Goal: Task Accomplishment & Management: Complete application form

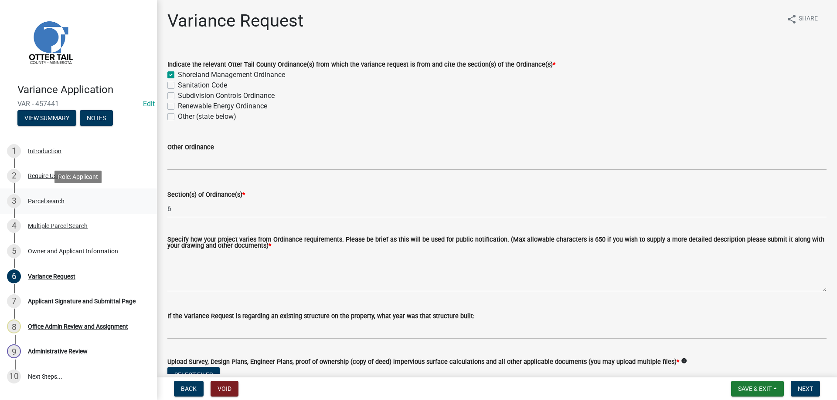
click at [37, 199] on div "Parcel search" at bounding box center [46, 201] width 37 height 6
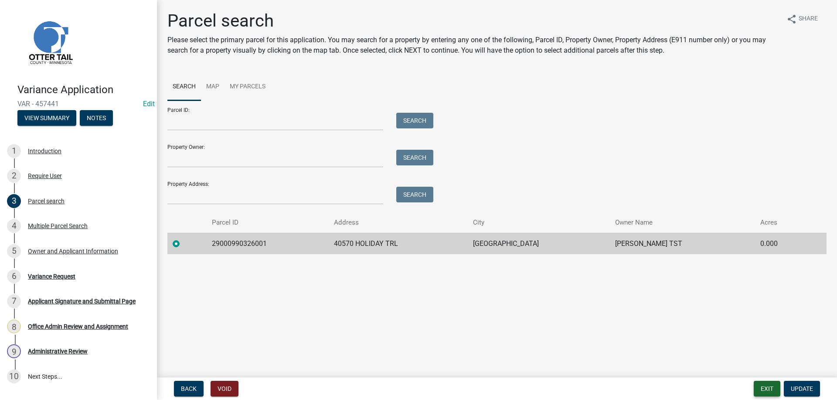
click at [766, 391] on button "Exit" at bounding box center [766, 389] width 27 height 16
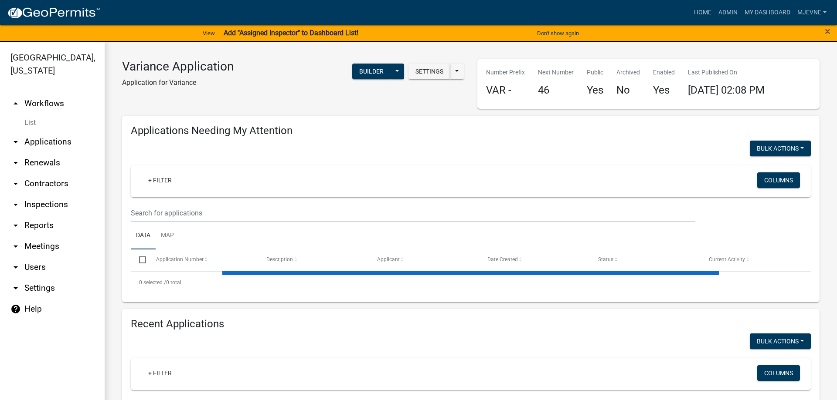
select select "3: 100"
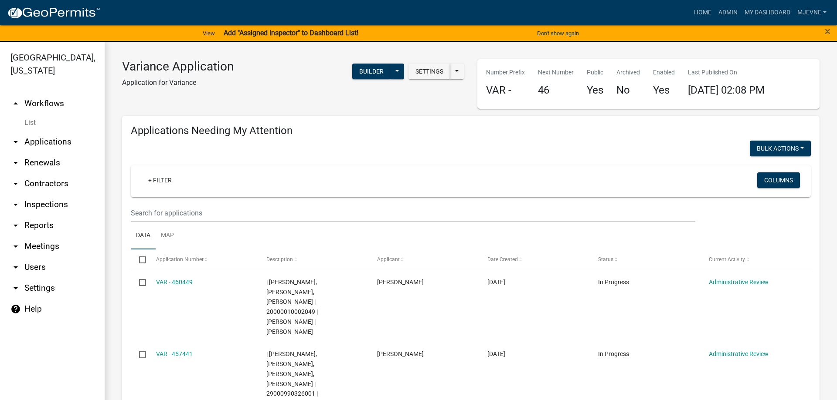
click at [43, 143] on link "arrow_drop_down Applications" at bounding box center [52, 142] width 105 height 21
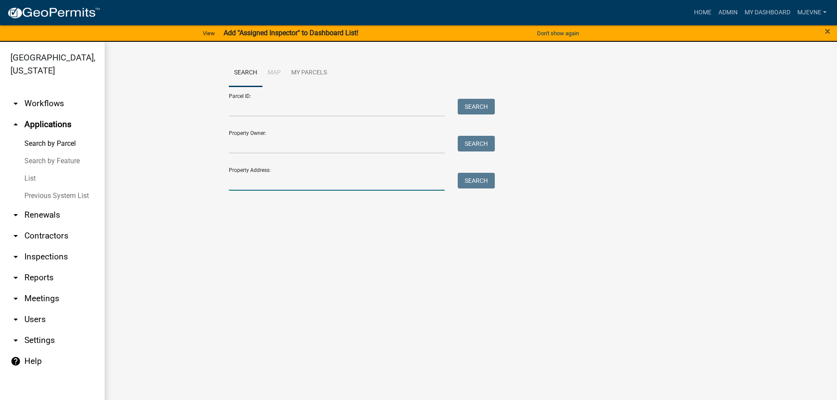
click at [239, 181] on input "Property Address:" at bounding box center [337, 182] width 216 height 18
type input "33292"
click at [473, 181] on button "Search" at bounding box center [476, 181] width 37 height 16
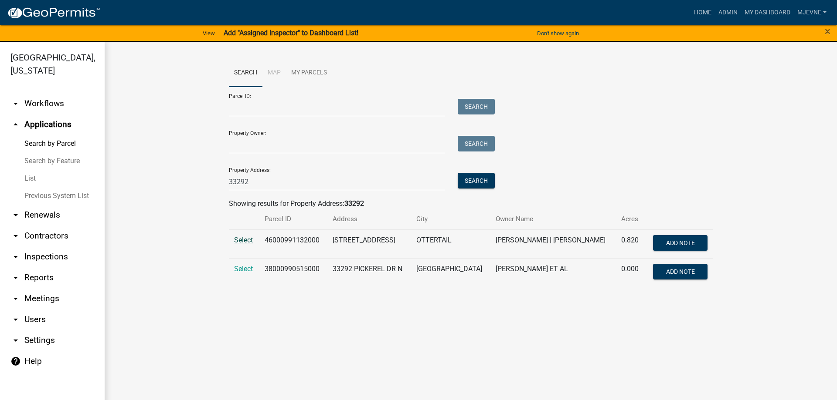
click at [242, 239] on span "Select" at bounding box center [243, 240] width 19 height 8
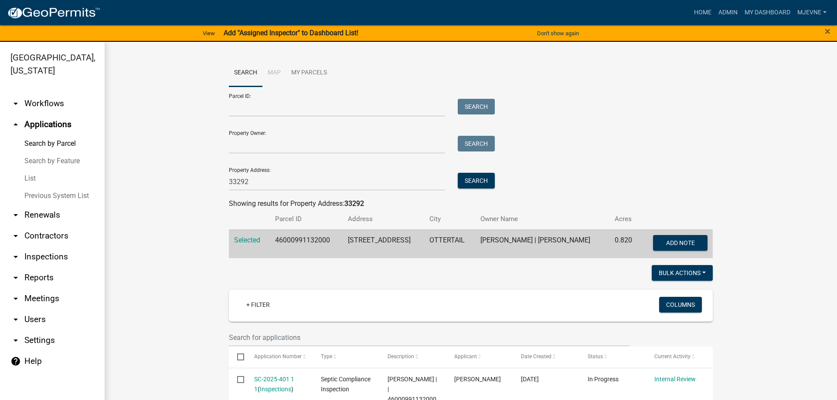
scroll to position [199, 0]
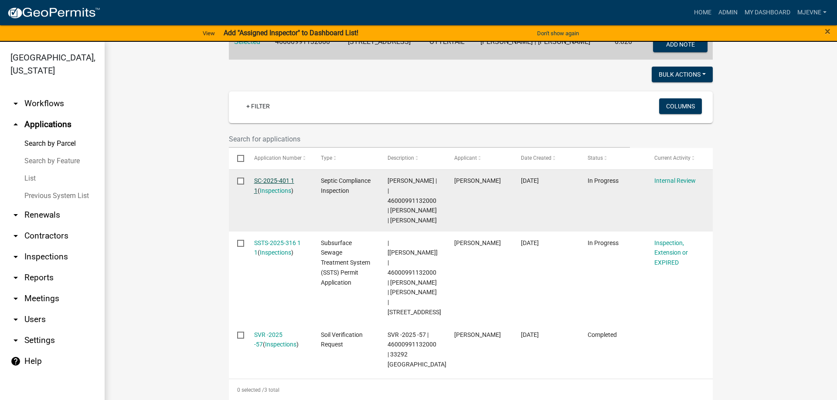
click at [269, 180] on link "SC-2025-401 1 1" at bounding box center [274, 185] width 40 height 17
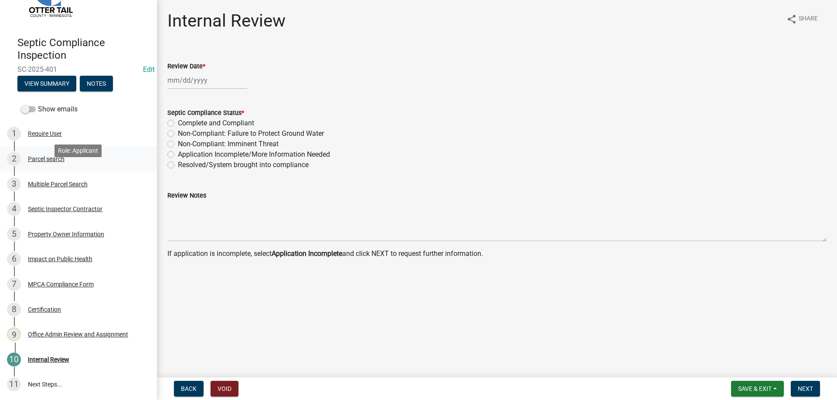
scroll to position [47, 0]
click at [49, 158] on div "Parcel search" at bounding box center [46, 159] width 37 height 6
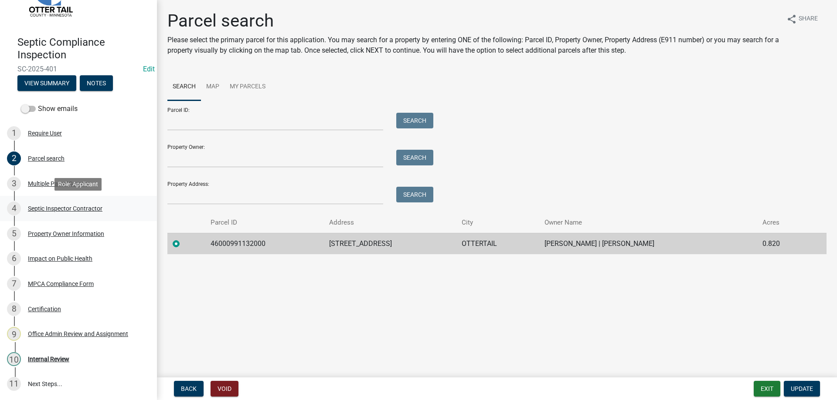
click at [61, 207] on div "Septic Inspector Contractor" at bounding box center [65, 209] width 75 height 6
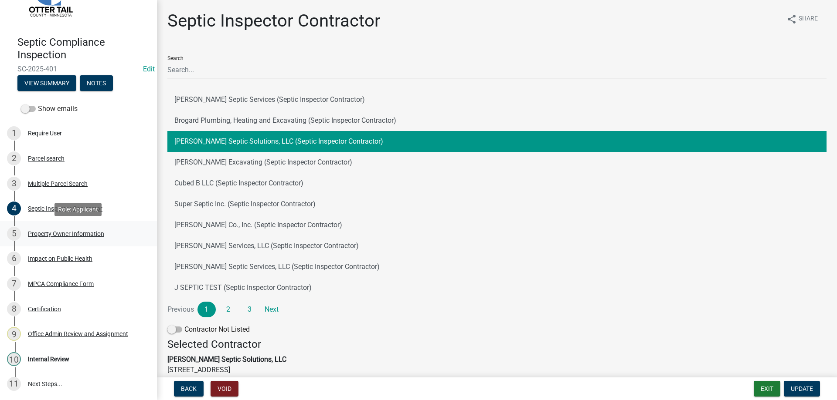
click at [63, 231] on div "Property Owner Information" at bounding box center [66, 234] width 76 height 6
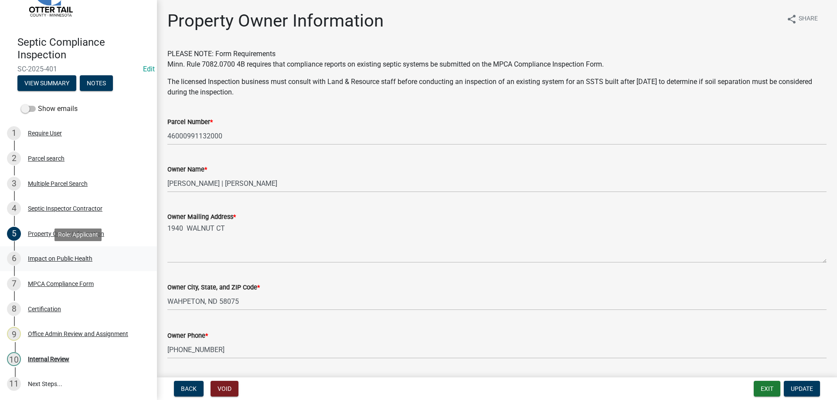
click at [61, 260] on div "Impact on Public Health" at bounding box center [60, 259] width 64 height 6
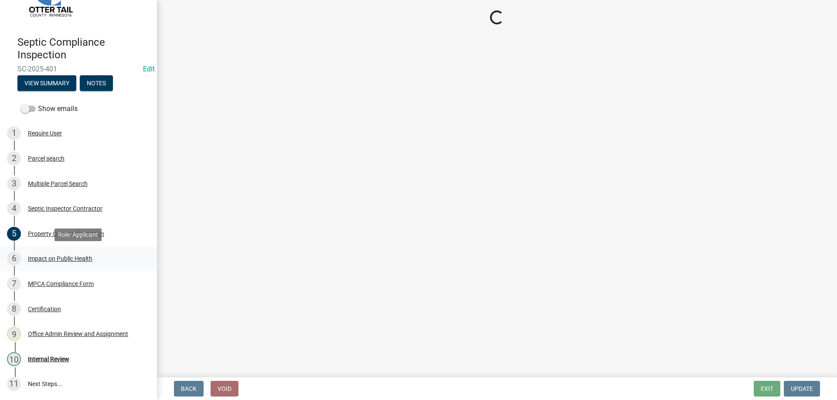
select select "9c5ef684-d0d4-4879-ab12-905ddbd81a72"
select select "7d491a2b-e9f0-4952-b474-53ca749b22af"
select select "6e07b46b-a403-4f3e-b4fc-218acc732c01"
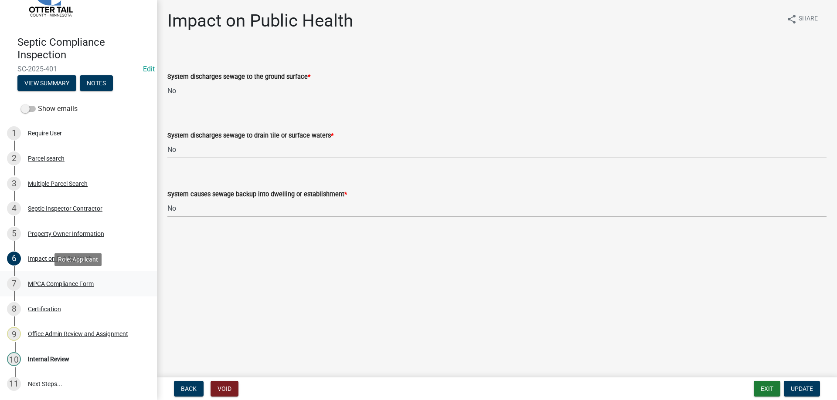
click at [61, 288] on div "7 MPCA Compliance Form" at bounding box center [75, 284] width 136 height 14
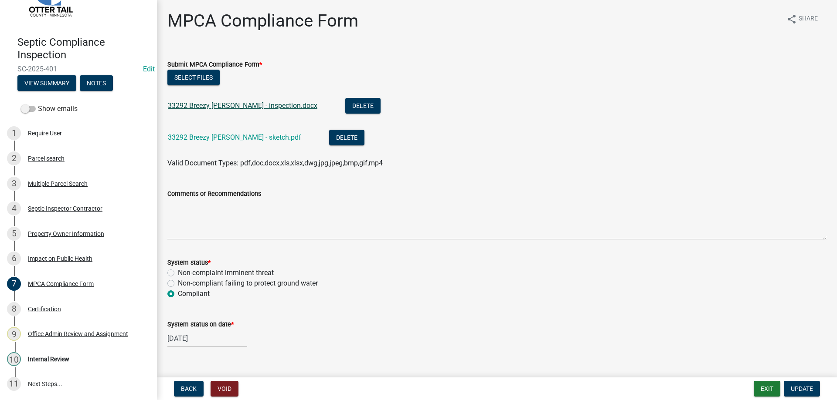
click at [222, 105] on link "33292 Breezy [PERSON_NAME] - inspection.docx" at bounding box center [242, 106] width 149 height 8
click at [226, 137] on link "33292 Breezy [PERSON_NAME] - sketch.pdf" at bounding box center [234, 137] width 133 height 8
click at [376, 292] on div "Compliant" at bounding box center [496, 294] width 659 height 10
click at [44, 358] on div "Internal Review" at bounding box center [48, 359] width 41 height 6
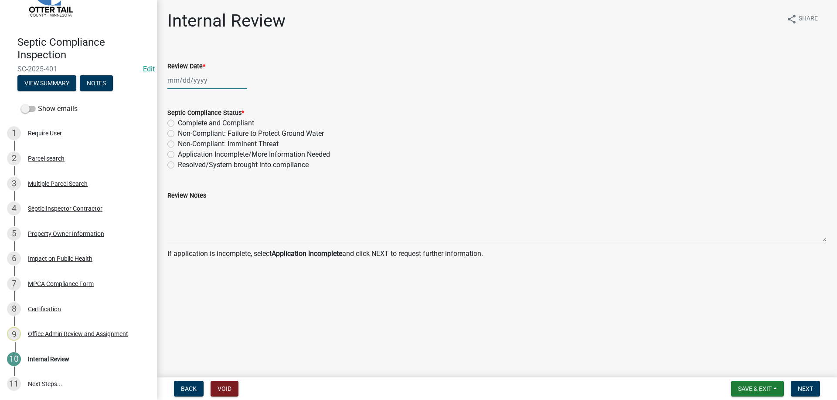
click at [186, 80] on input "Review Date *" at bounding box center [207, 80] width 80 height 18
select select "8"
select select "2025"
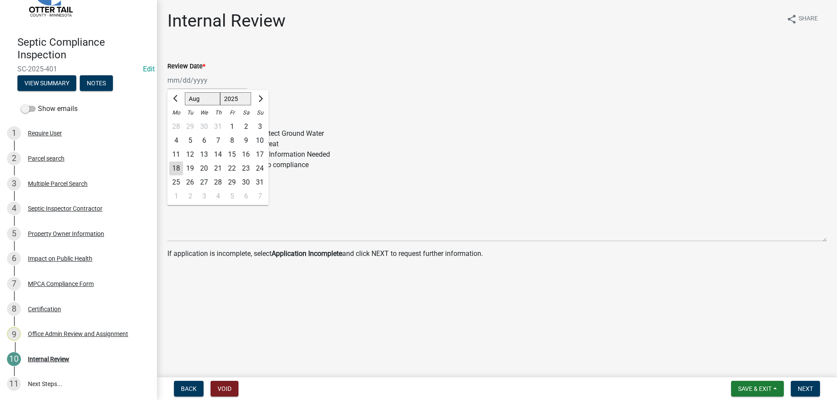
click at [176, 169] on div "18" at bounding box center [176, 169] width 14 height 14
type input "[DATE]"
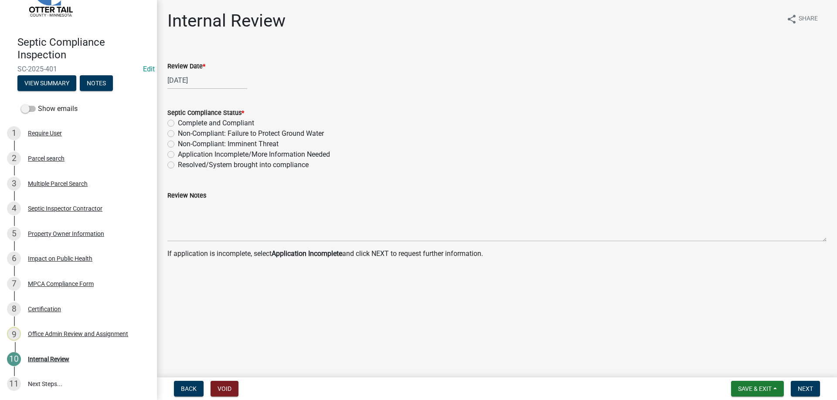
click at [178, 123] on label "Complete and Compliant" at bounding box center [216, 123] width 76 height 10
click at [178, 123] on input "Complete and Compliant" at bounding box center [181, 121] width 6 height 6
radio input "true"
click at [813, 389] on span "Next" at bounding box center [804, 389] width 15 height 7
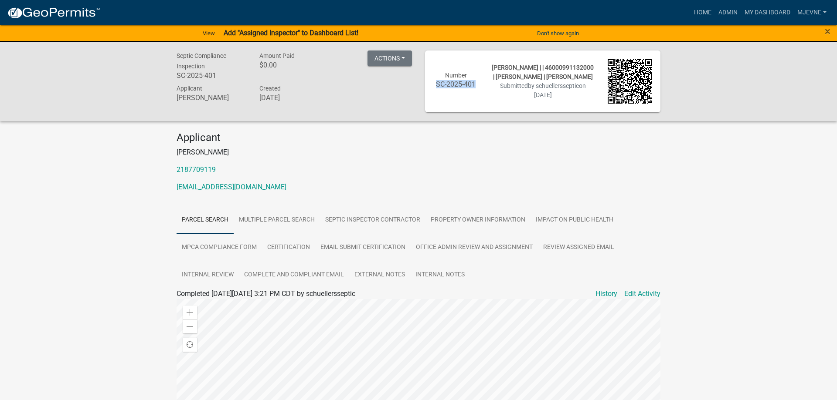
drag, startPoint x: 475, startPoint y: 86, endPoint x: 434, endPoint y: 87, distance: 41.0
click at [434, 87] on h6 "SC-2025-401" at bounding box center [456, 84] width 44 height 8
copy h6 "SC-2025-401"
click at [730, 12] on link "Admin" at bounding box center [728, 12] width 26 height 17
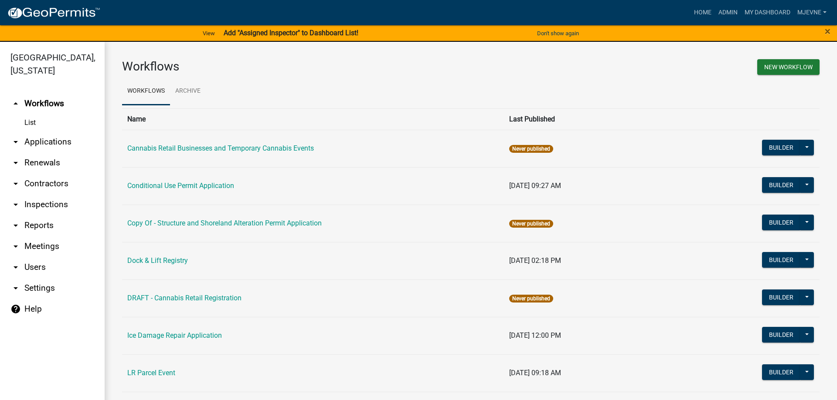
click at [44, 139] on link "arrow_drop_down Applications" at bounding box center [52, 142] width 105 height 21
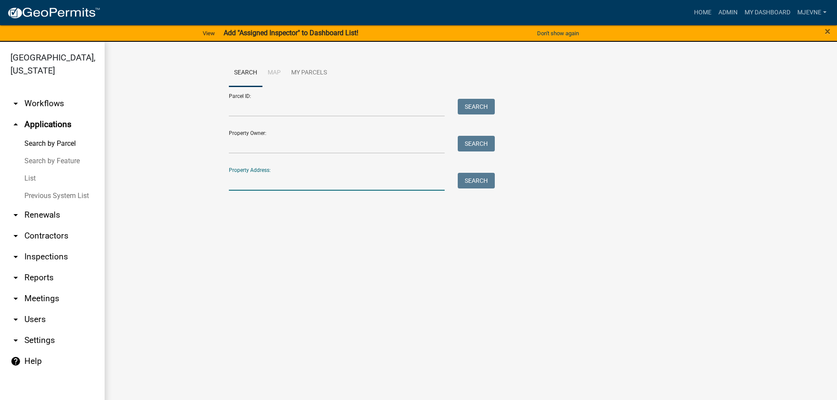
click at [254, 180] on input "Property Address:" at bounding box center [337, 182] width 216 height 18
click at [481, 181] on button "Search" at bounding box center [476, 181] width 37 height 16
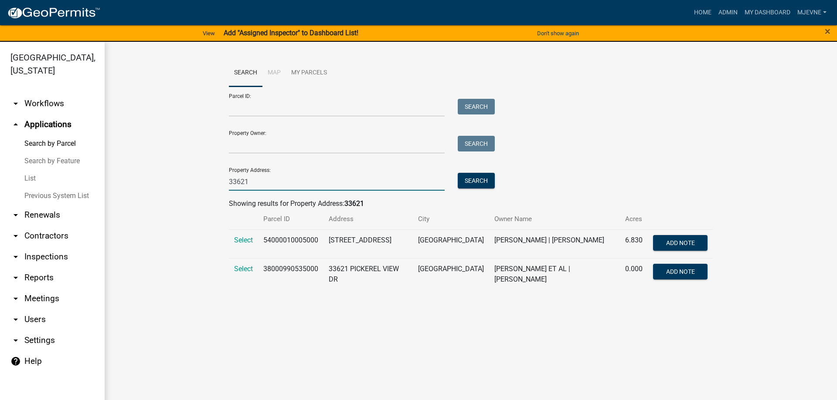
click at [254, 181] on input "33621" at bounding box center [337, 182] width 216 height 18
type input "33292"
click at [478, 181] on button "Search" at bounding box center [476, 181] width 37 height 16
click at [239, 238] on span "Select" at bounding box center [243, 240] width 19 height 8
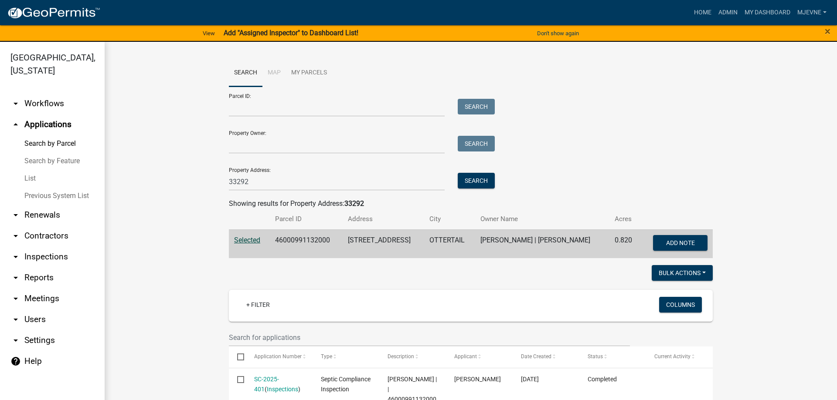
scroll to position [149, 0]
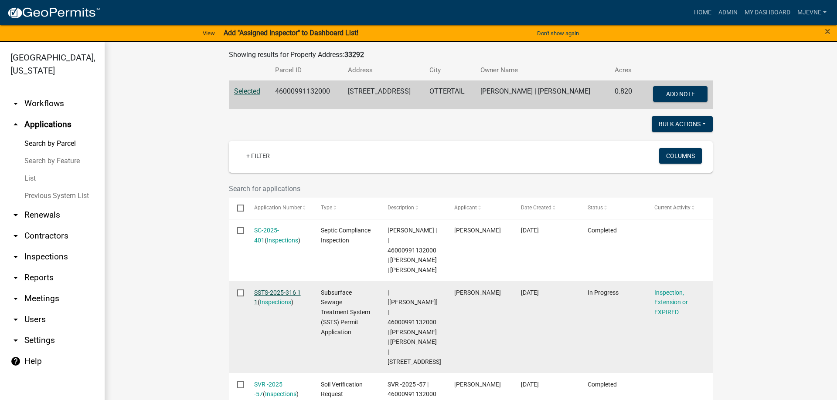
click at [278, 289] on link "SSTS-2025-316 1 1" at bounding box center [277, 297] width 47 height 17
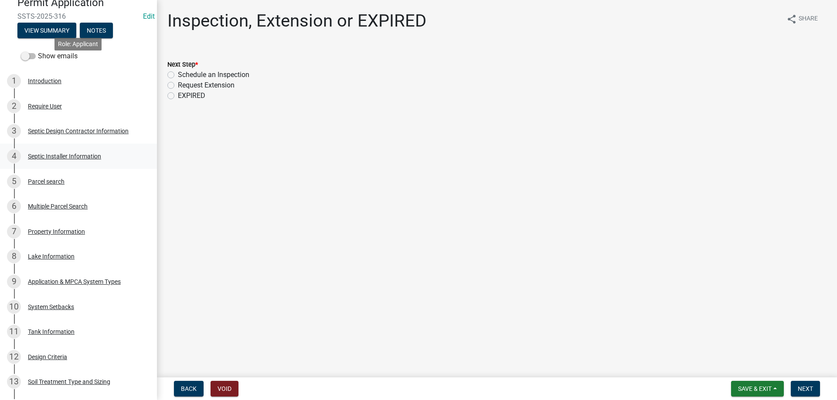
scroll to position [222, 0]
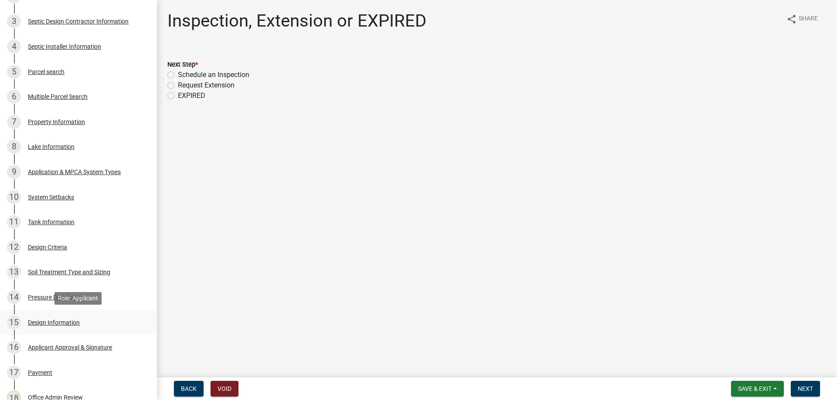
click at [61, 322] on div "Design Information" at bounding box center [54, 323] width 52 height 6
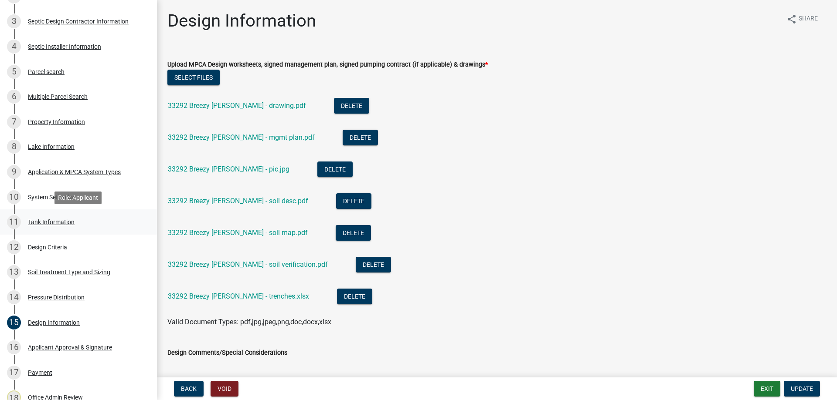
scroll to position [0, 0]
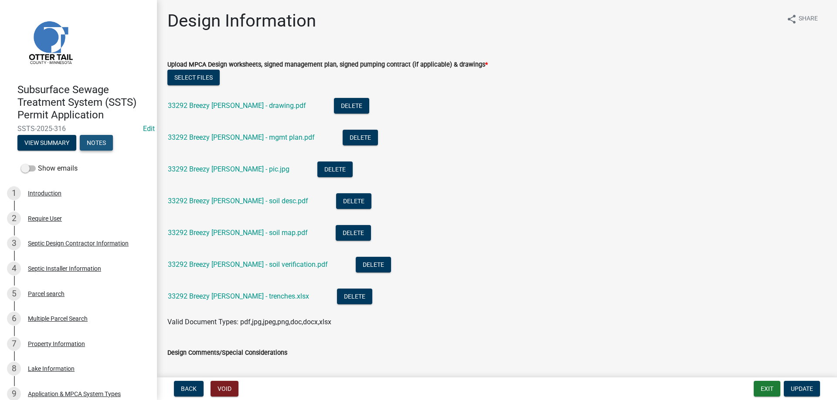
click at [100, 141] on button "Notes" at bounding box center [96, 143] width 33 height 16
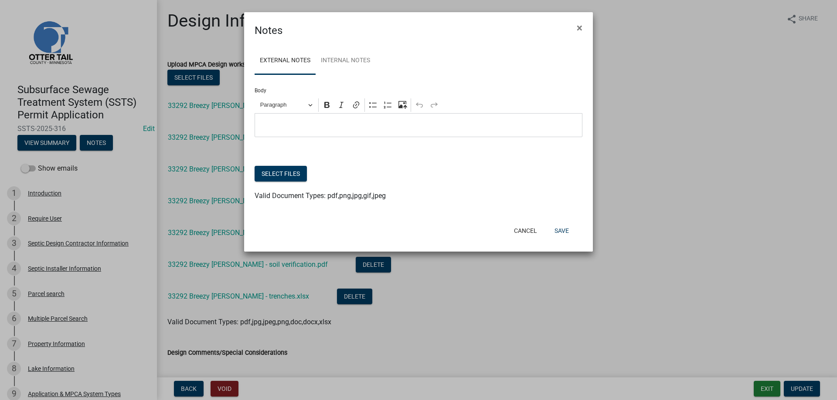
click at [292, 126] on p "Editor editing area: main. Press Alt+0 for help." at bounding box center [418, 125] width 319 height 10
click at [286, 175] on button "Select files" at bounding box center [280, 174] width 52 height 16
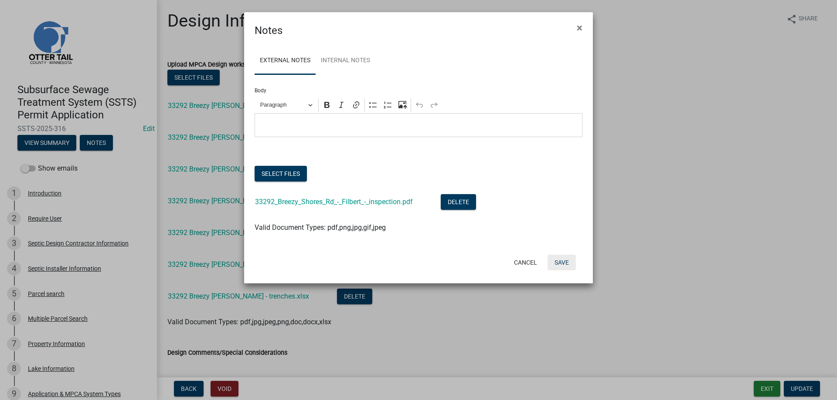
click at [564, 262] on button "Save" at bounding box center [561, 263] width 28 height 16
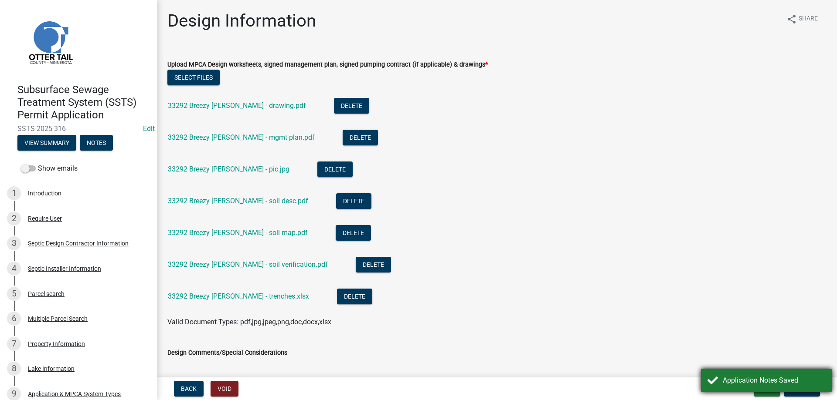
click at [725, 376] on div "Application Notes Saved" at bounding box center [773, 381] width 102 height 10
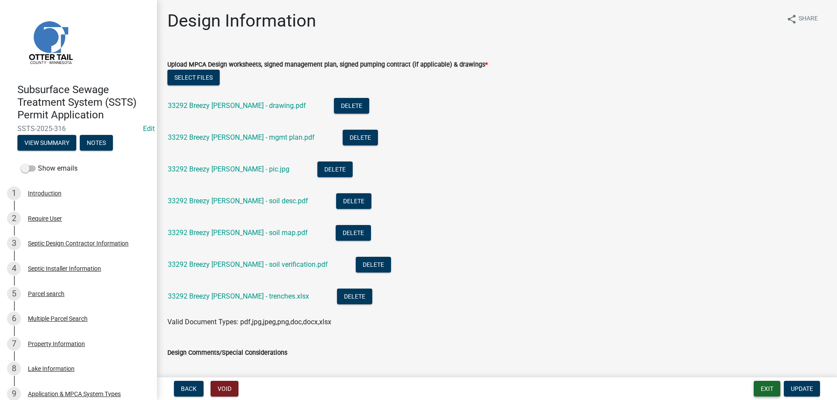
click at [766, 390] on button "Exit" at bounding box center [766, 389] width 27 height 16
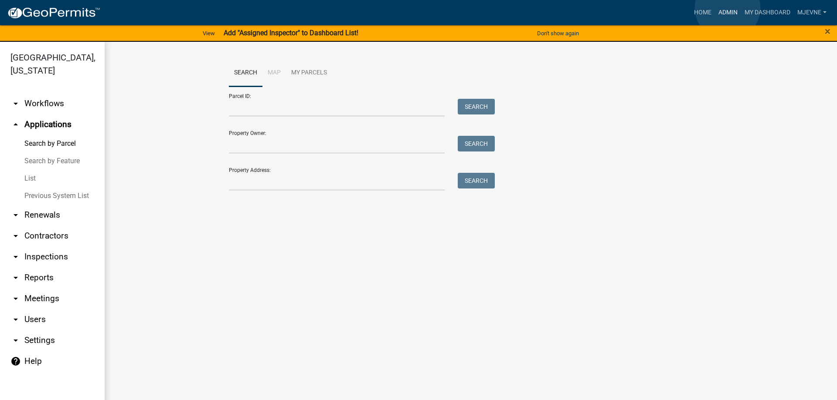
click at [727, 8] on link "Admin" at bounding box center [728, 12] width 26 height 17
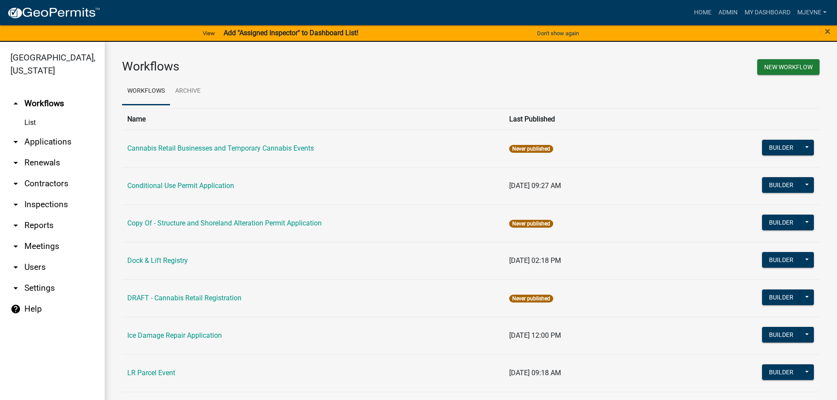
click at [47, 143] on link "arrow_drop_down Applications" at bounding box center [52, 142] width 105 height 21
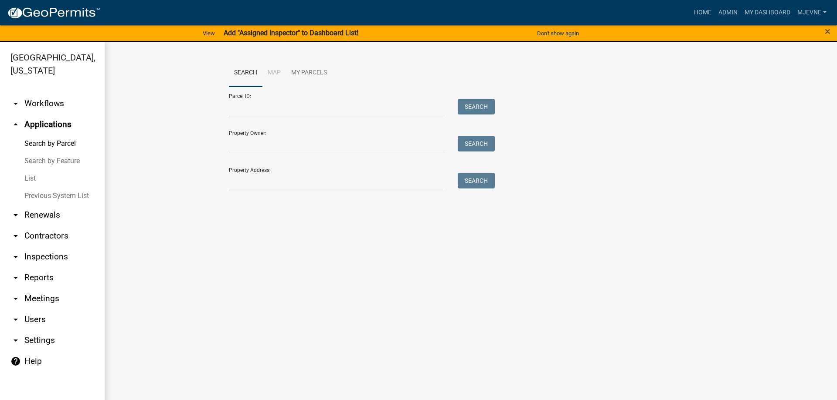
click at [47, 103] on link "arrow_drop_down Workflows" at bounding box center [52, 103] width 105 height 21
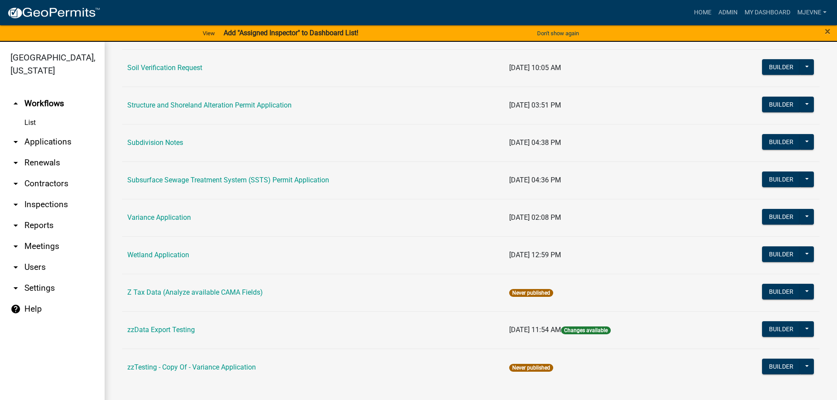
scroll to position [518, 0]
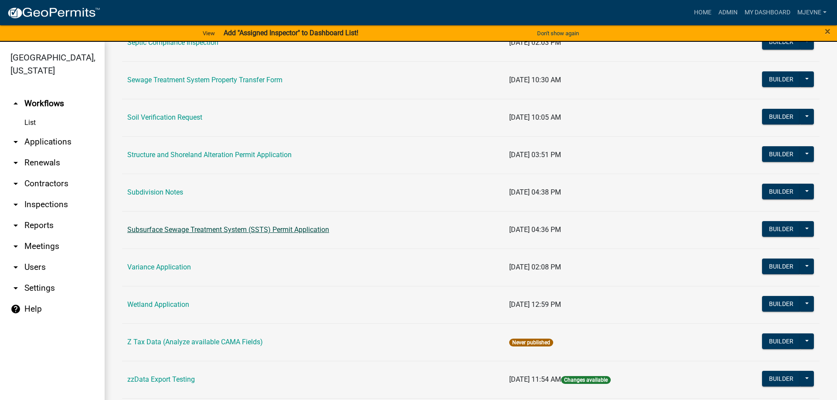
click at [211, 229] on link "Subsurface Sewage Treatment System (SSTS) Permit Application" at bounding box center [228, 230] width 202 height 8
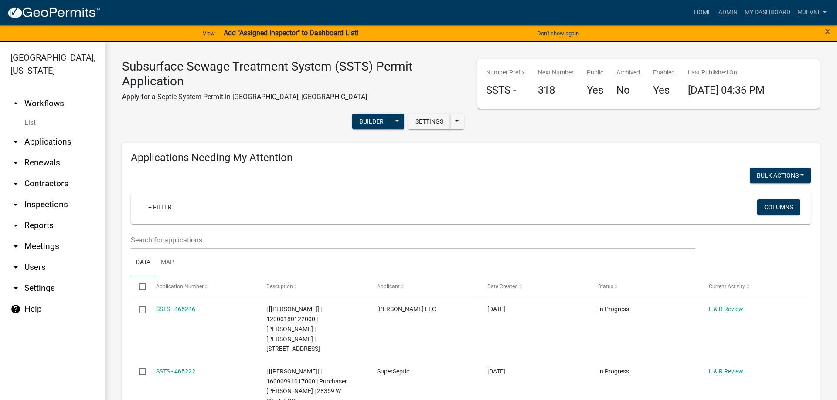
select select "3: 100"
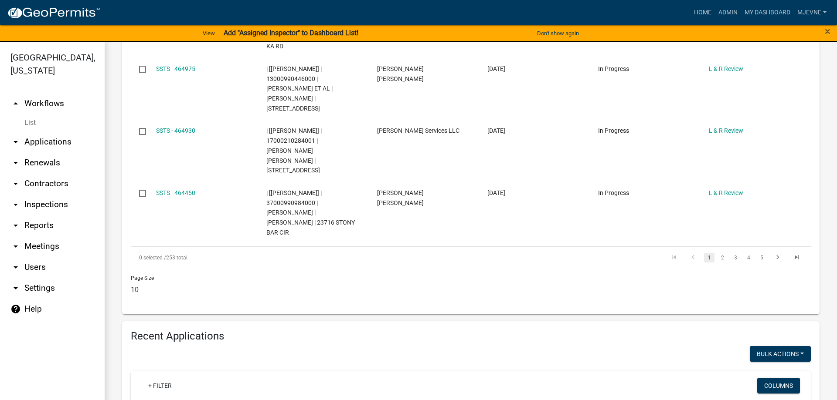
scroll to position [745, 0]
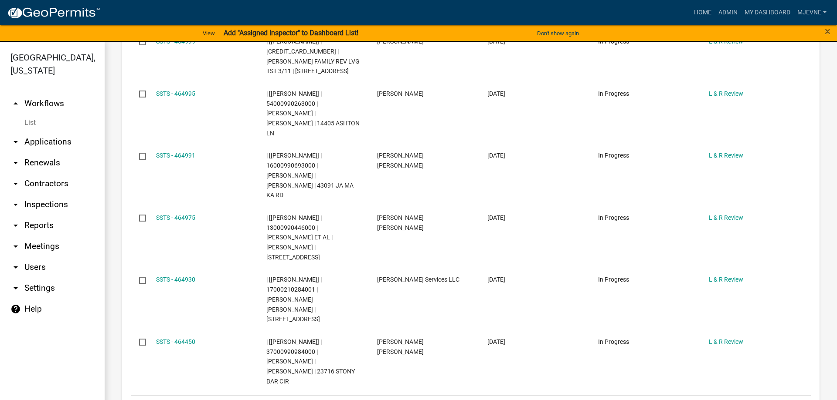
scroll to position [646, 0]
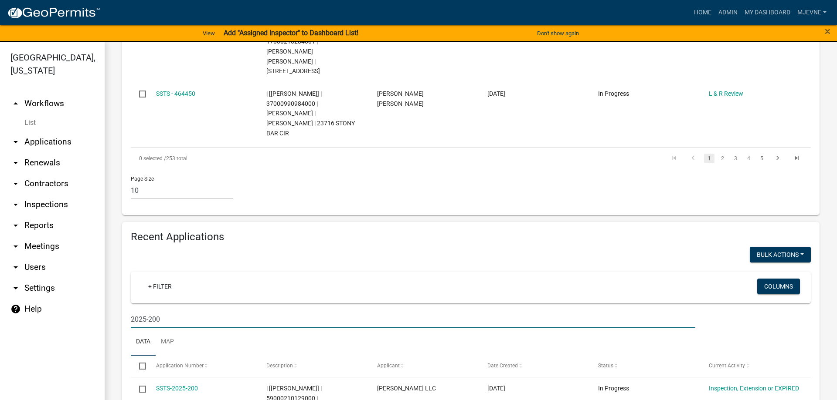
click at [187, 311] on input "2025-200" at bounding box center [413, 320] width 564 height 18
type input "2025-200"
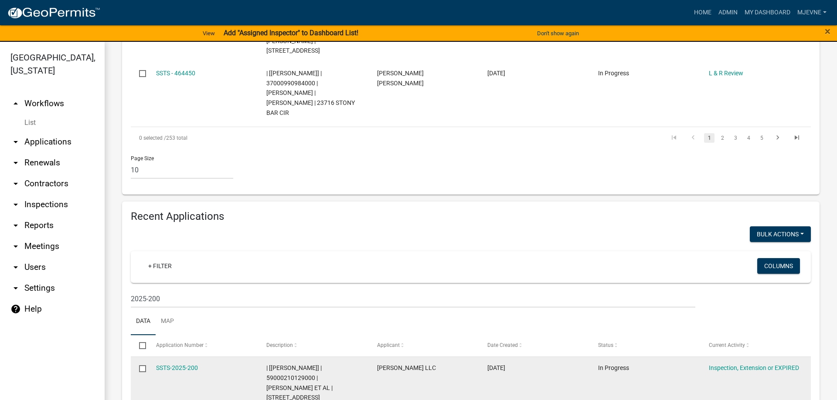
drag, startPoint x: 268, startPoint y: 328, endPoint x: 302, endPoint y: 349, distance: 40.3
click at [302, 363] on div "| [[PERSON_NAME]] | 59000210129000 | [PERSON_NAME] ET AL | [STREET_ADDRESS]" at bounding box center [313, 383] width 94 height 40
copy span "59000210129000 | [PERSON_NAME] ET AL | [STREET_ADDRESS]"
click at [170, 365] on link "SSTS-2025-200" at bounding box center [177, 368] width 42 height 7
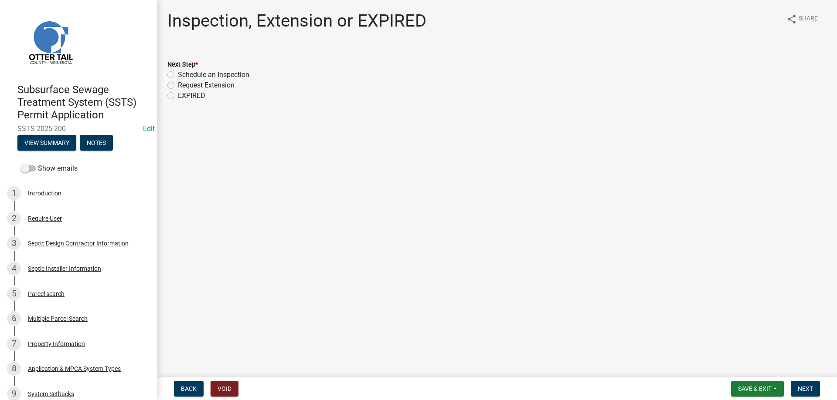
click at [178, 74] on label "Schedule an Inspection" at bounding box center [213, 75] width 71 height 10
click at [178, 74] on input "Schedule an Inspection" at bounding box center [181, 73] width 6 height 6
radio input "true"
click at [803, 390] on span "Next" at bounding box center [804, 389] width 15 height 7
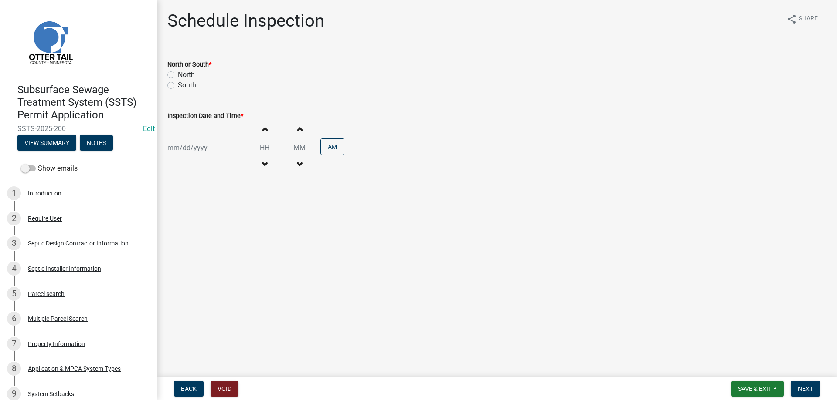
click at [178, 74] on label "North" at bounding box center [186, 75] width 17 height 10
click at [178, 74] on input "North" at bounding box center [181, 73] width 6 height 6
radio input "true"
click at [198, 153] on input "Inspection Date and Time *" at bounding box center [207, 148] width 80 height 18
select select "8"
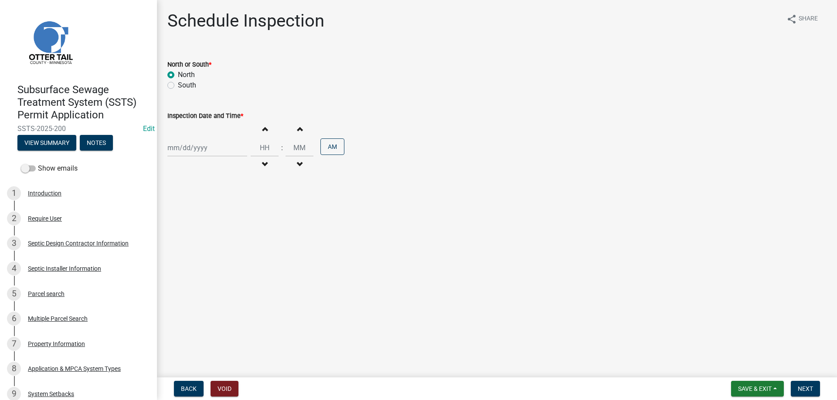
select select "2025"
click at [192, 236] on div "19" at bounding box center [190, 236] width 14 height 14
type input "[DATE]"
click at [267, 162] on span "button" at bounding box center [264, 164] width 4 height 7
type input "11"
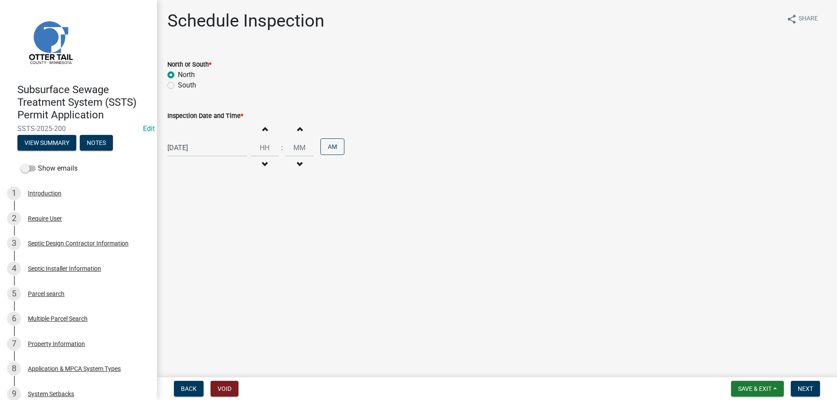
type input "00"
click at [267, 162] on span "button" at bounding box center [264, 164] width 4 height 7
type input "10"
click at [341, 146] on button "PM" at bounding box center [332, 147] width 24 height 17
click at [807, 386] on span "Next" at bounding box center [804, 389] width 15 height 7
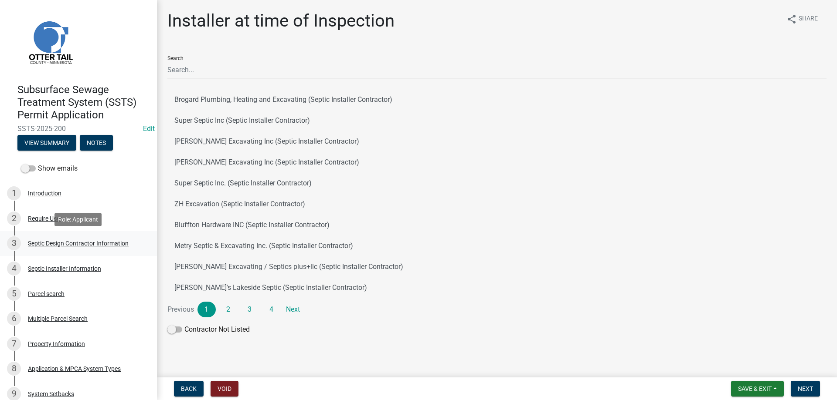
click at [44, 243] on div "Septic Design Contractor Information" at bounding box center [78, 244] width 101 height 6
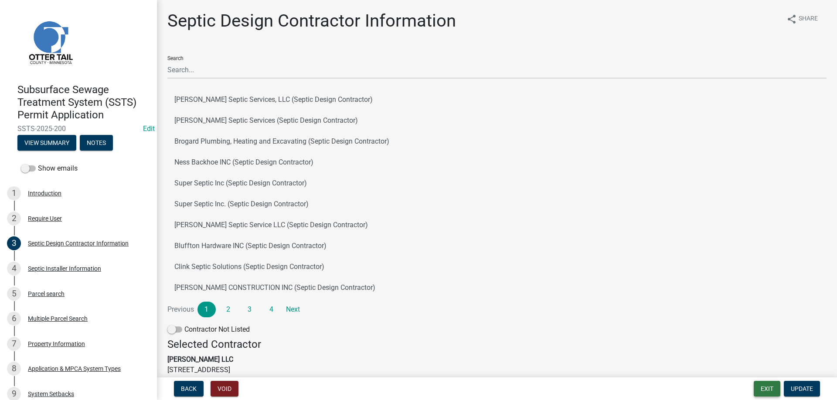
click at [767, 389] on button "Exit" at bounding box center [766, 389] width 27 height 16
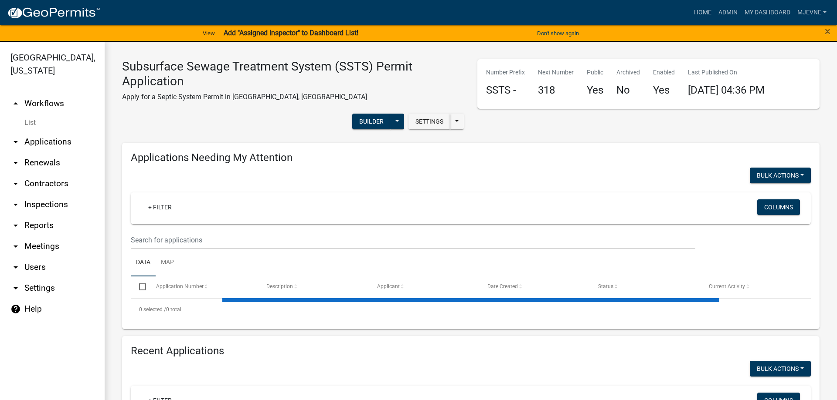
click at [51, 142] on link "arrow_drop_down Applications" at bounding box center [52, 142] width 105 height 21
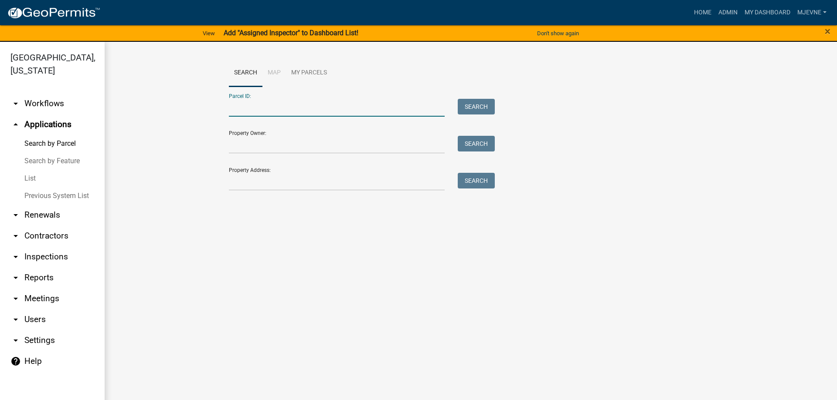
paste input "29000991080000"
type input "29000991080000"
click at [480, 105] on button "Search" at bounding box center [476, 107] width 37 height 16
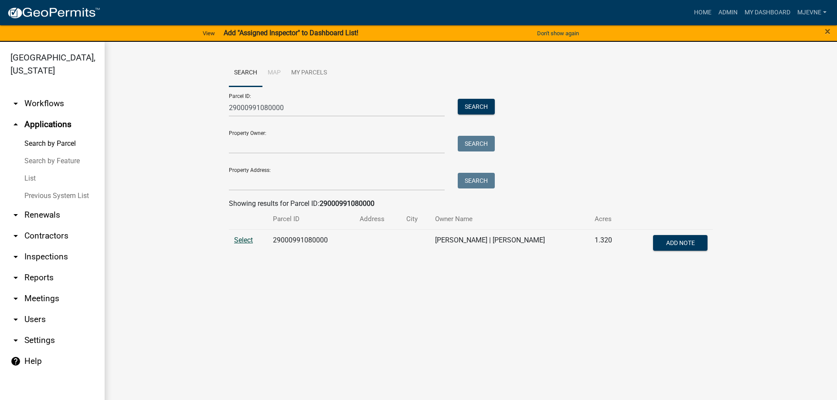
click at [241, 240] on span "Select" at bounding box center [243, 240] width 19 height 8
